Goal: Information Seeking & Learning: Learn about a topic

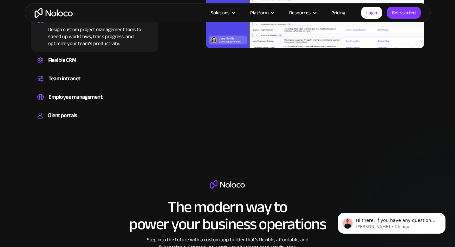
scroll to position [699, 0]
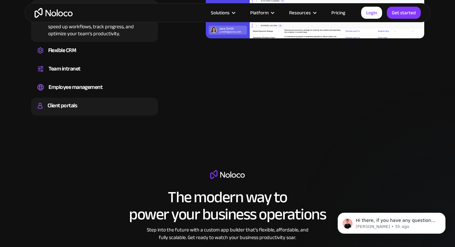
click at [59, 101] on div "Client portals" at bounding box center [63, 106] width 30 height 10
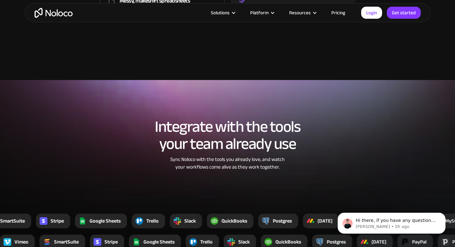
scroll to position [1041, 0]
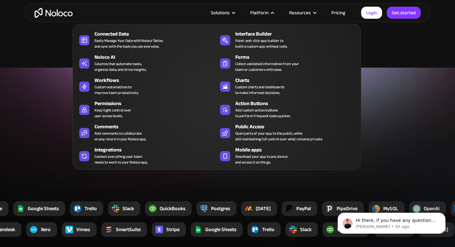
click at [150, 168] on div "Connected Data Easily Manage Your Data with Noloco Tables and sync with the too…" at bounding box center [217, 97] width 289 height 146
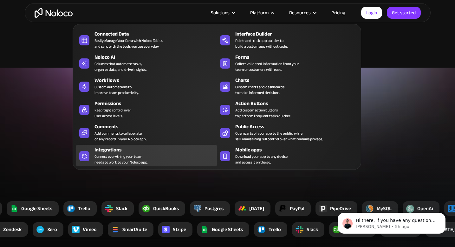
click at [154, 161] on div "Integrations Connect everything your team needs to work to your Noloco app." at bounding box center [154, 155] width 119 height 19
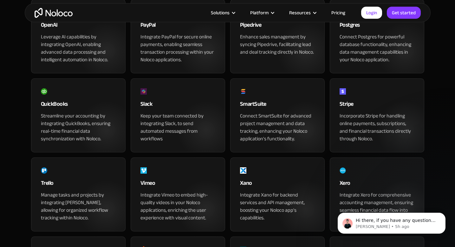
scroll to position [598, 0]
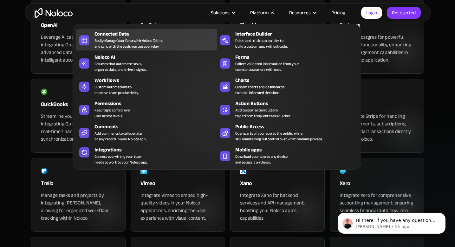
click at [148, 43] on div "Easily Manage Your Data with Noloco Tables and sync with the tools you use ever…" at bounding box center [129, 43] width 69 height 11
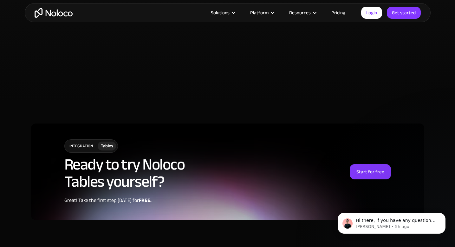
scroll to position [1502, 0]
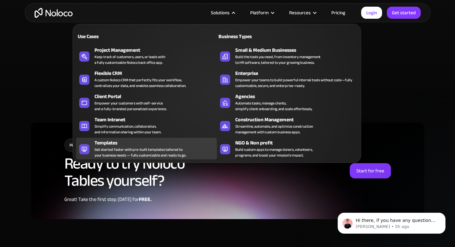
click at [124, 147] on div "Get started faster with pre-built templates tailored to your business needs — f…" at bounding box center [141, 152] width 92 height 11
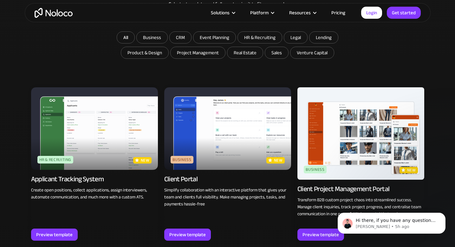
scroll to position [375, 0]
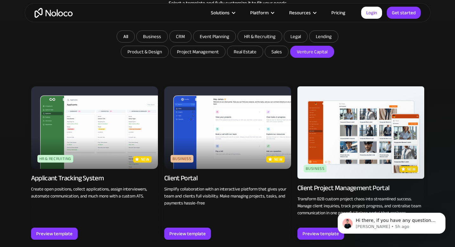
click at [304, 53] on input "Venture Capital" at bounding box center [312, 51] width 43 height 11
checkbox input "true"
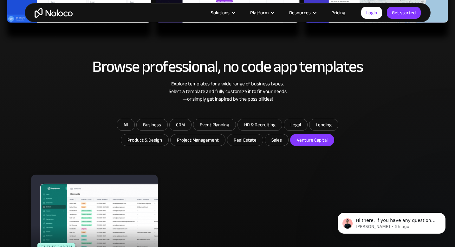
scroll to position [286, 0]
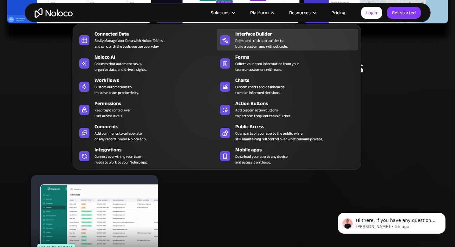
click at [262, 39] on div "Point-and-click app builder to build a custom app without code." at bounding box center [262, 43] width 52 height 11
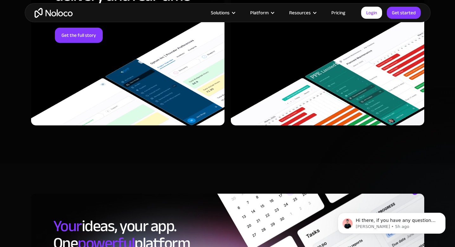
scroll to position [1877, 0]
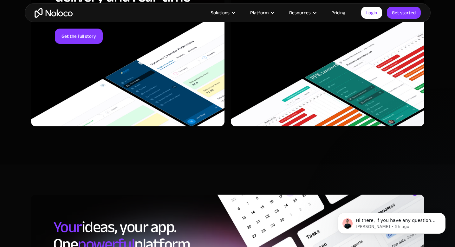
click at [231, 5] on div "Solutions Use Cases Business Types Project Management Keep track of customers, …" at bounding box center [228, 12] width 406 height 19
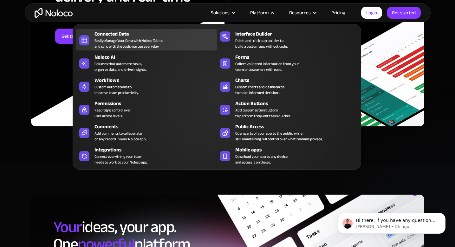
click at [141, 32] on div "Connected Data" at bounding box center [157, 34] width 125 height 8
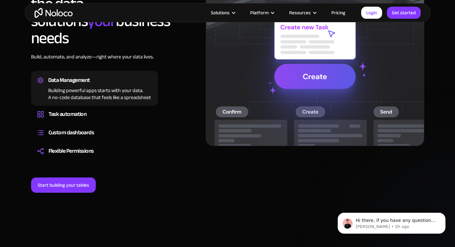
scroll to position [525, 0]
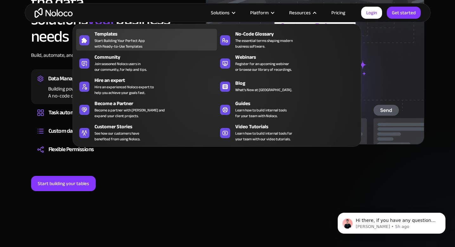
click at [165, 47] on div "Templates Start Building Your Perfect App with Ready-to-Use Templates" at bounding box center [154, 39] width 119 height 19
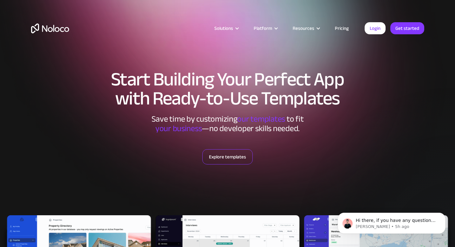
click at [210, 160] on link "Explore templates" at bounding box center [228, 156] width 50 height 15
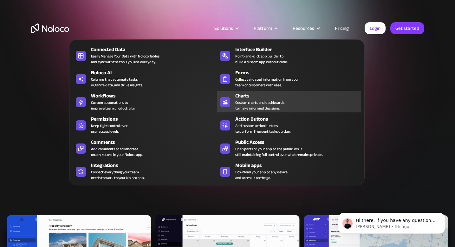
click at [275, 111] on div "Custom charts and dashboards to make informed decisions." at bounding box center [260, 105] width 49 height 11
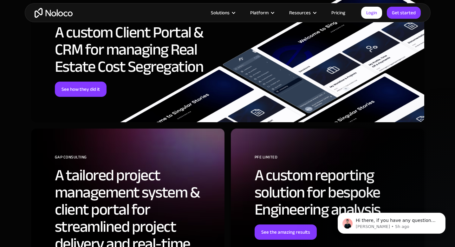
scroll to position [1603, 0]
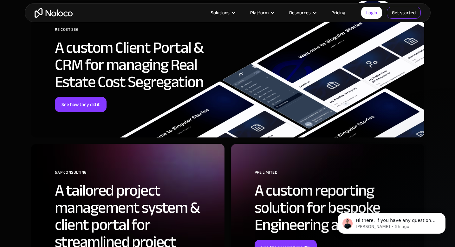
click at [399, 11] on link "Get started" at bounding box center [404, 13] width 34 height 12
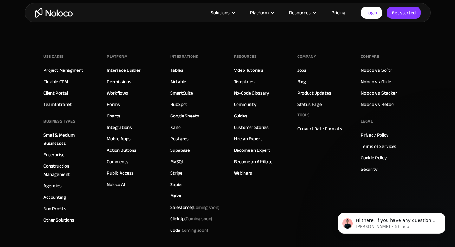
scroll to position [2265, 0]
